Goal: Navigation & Orientation: Find specific page/section

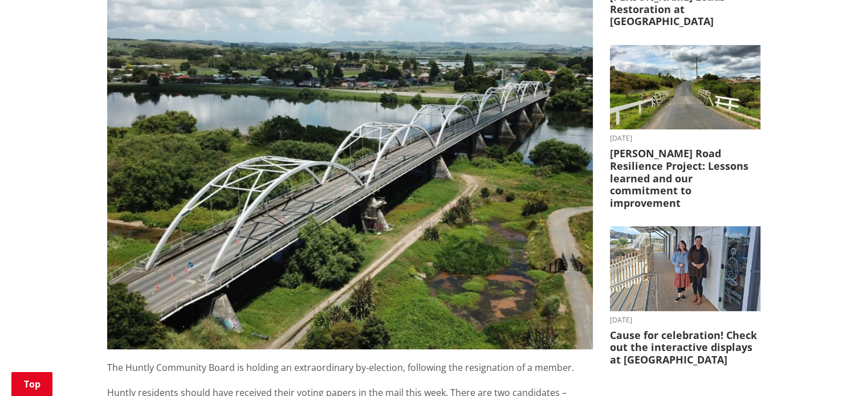
scroll to position [331, 0]
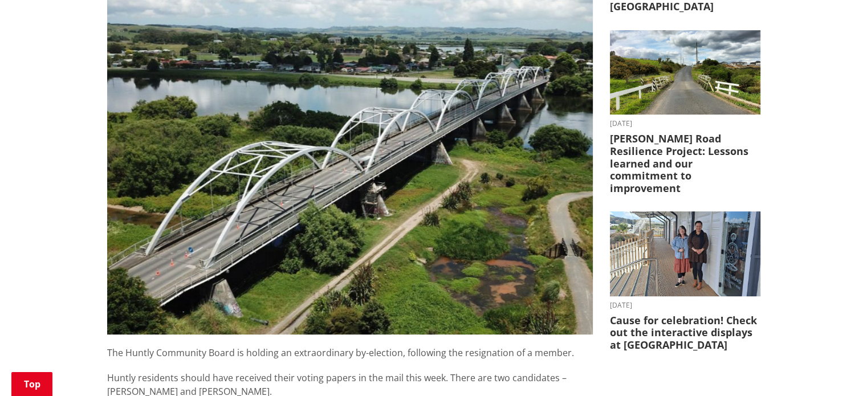
drag, startPoint x: 0, startPoint y: 0, endPoint x: 875, endPoint y: 139, distance: 886.3
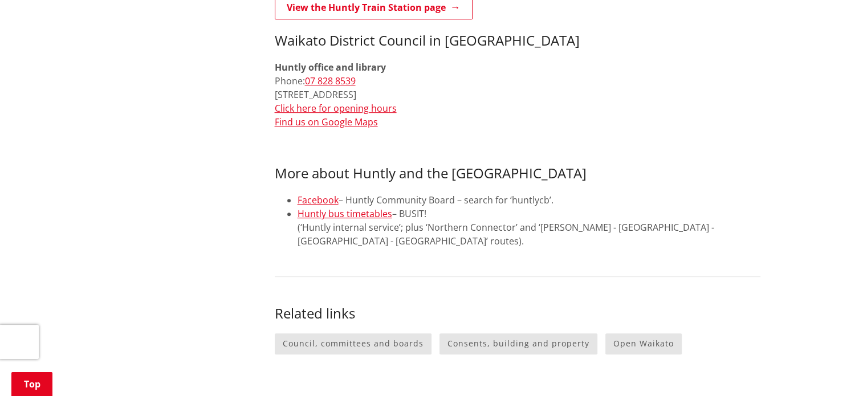
scroll to position [575, 0]
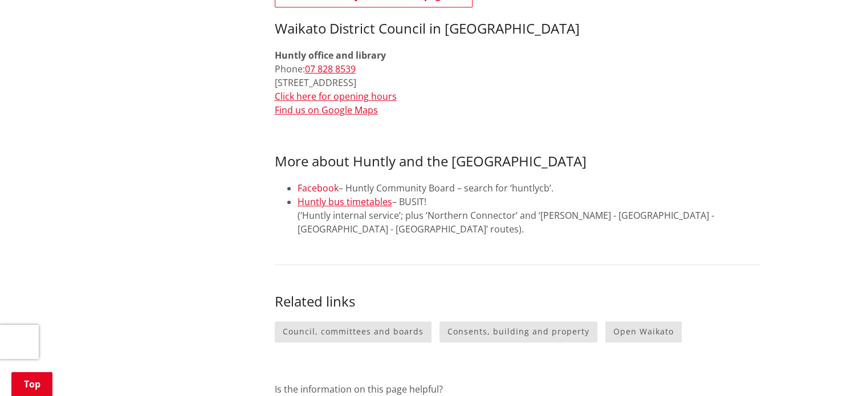
click at [322, 182] on link "Facebook" at bounding box center [318, 188] width 41 height 13
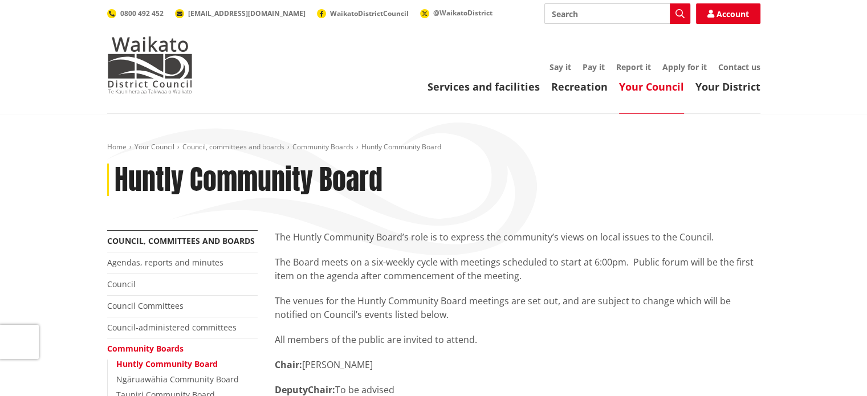
drag, startPoint x: 871, startPoint y: 31, endPoint x: 857, endPoint y: 23, distance: 16.3
